Goal: Task Accomplishment & Management: Manage account settings

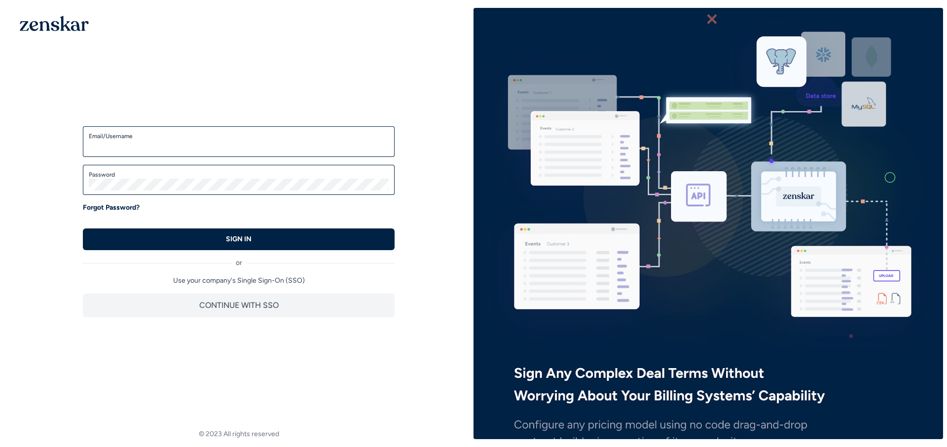
click at [308, 135] on label "Email/Username" at bounding box center [239, 136] width 300 height 8
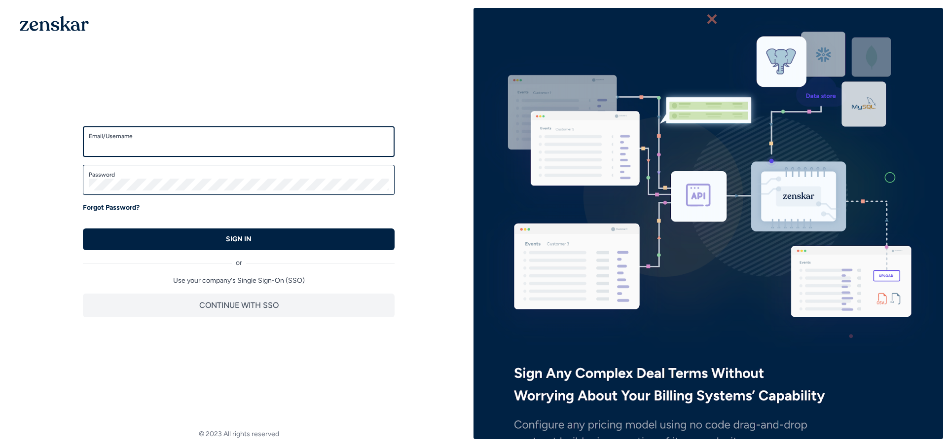
click at [308, 140] on input "Email/Username" at bounding box center [239, 146] width 300 height 12
type input "**********"
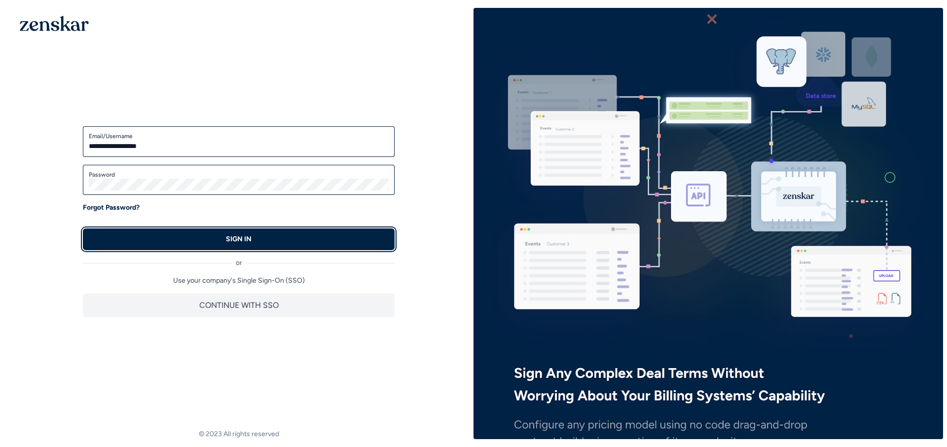
click at [327, 242] on button "SIGN IN" at bounding box center [239, 239] width 312 height 22
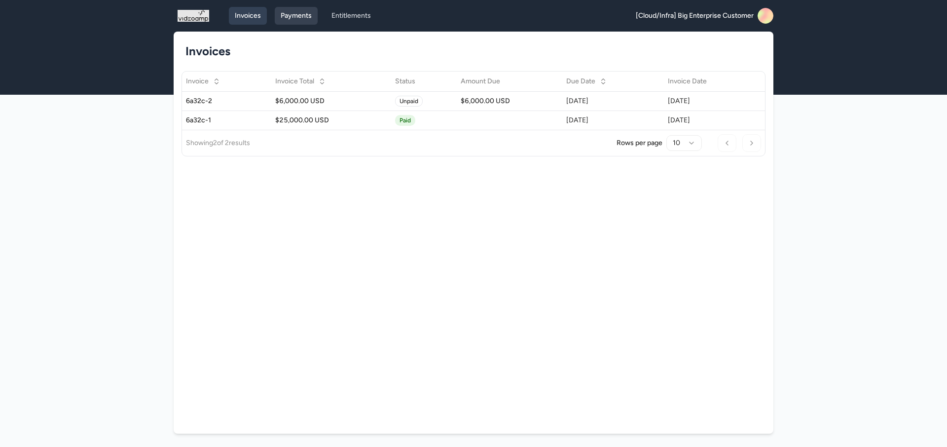
click at [301, 22] on link "Payments" at bounding box center [296, 16] width 43 height 18
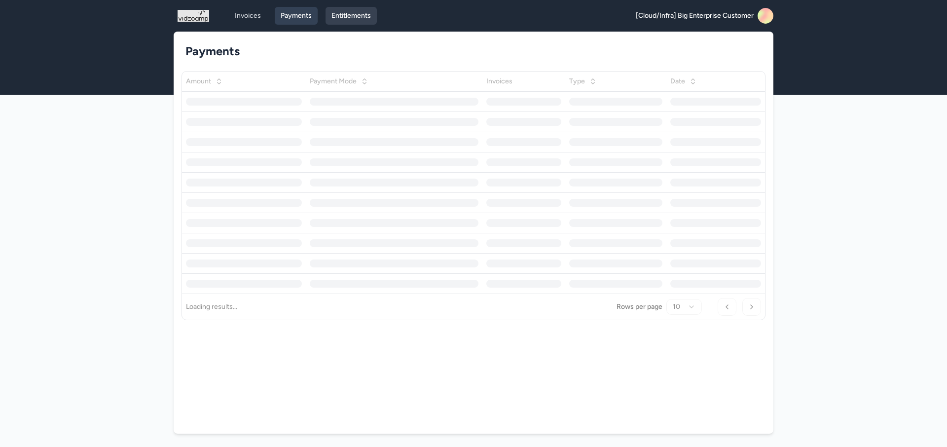
click at [350, 14] on link "Entitlements" at bounding box center [351, 16] width 51 height 18
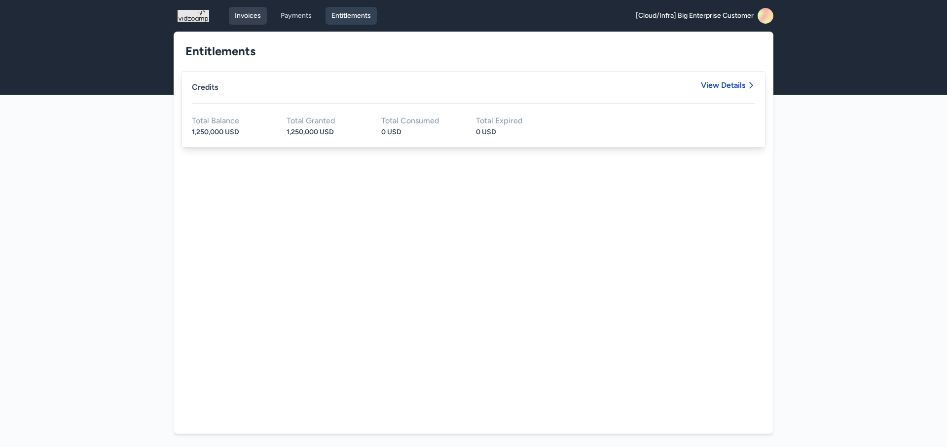
click at [244, 19] on link "Invoices" at bounding box center [248, 16] width 38 height 18
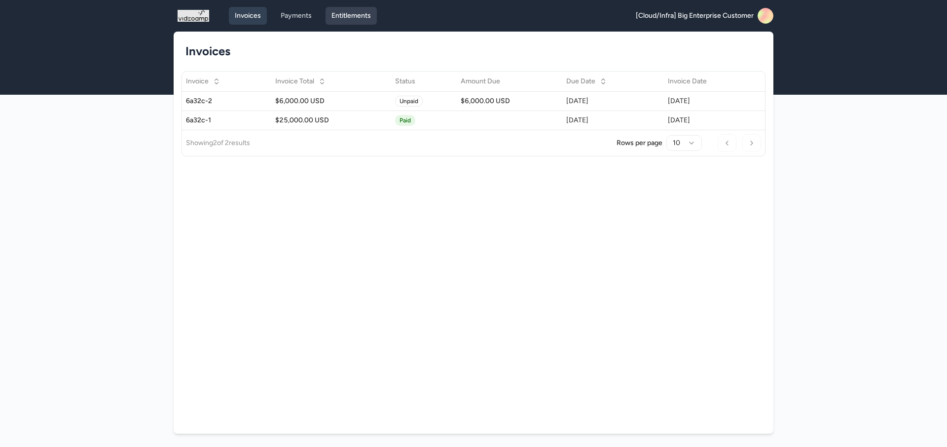
click at [358, 18] on link "Entitlements" at bounding box center [351, 16] width 51 height 18
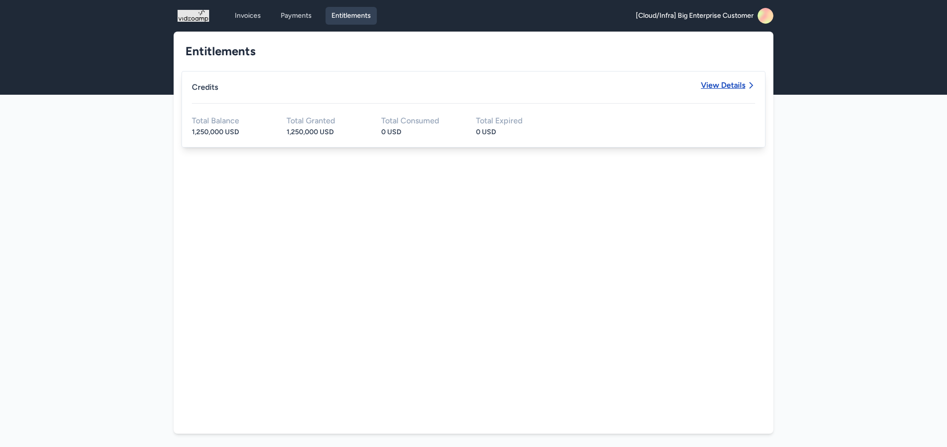
click at [724, 84] on span "View Details" at bounding box center [723, 85] width 44 height 8
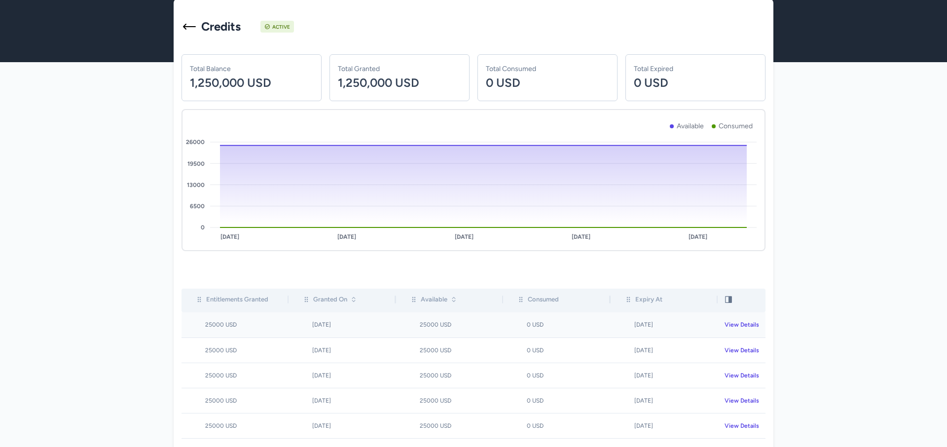
scroll to position [31, 0]
